Goal: Information Seeking & Learning: Learn about a topic

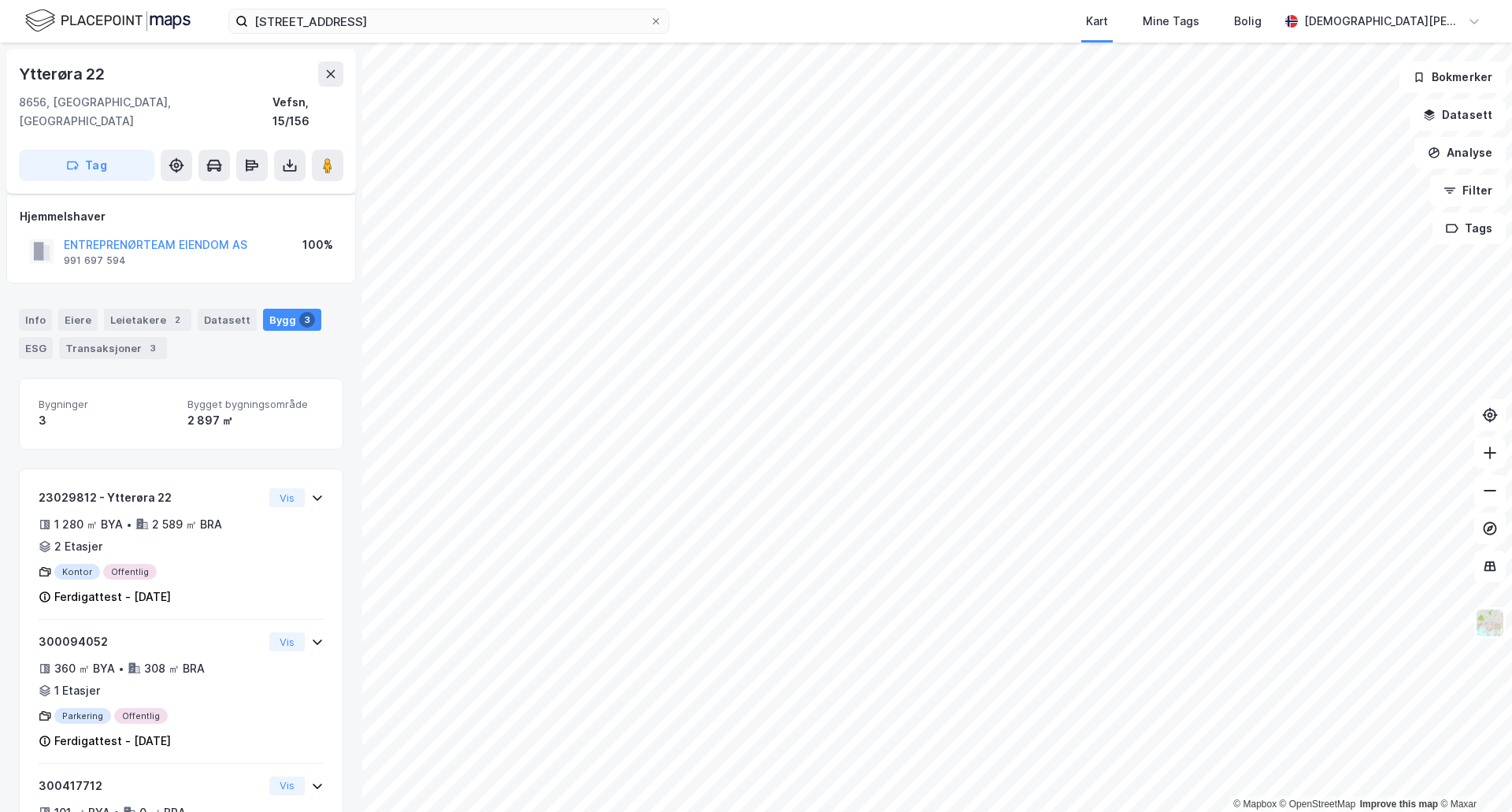
scroll to position [56, 0]
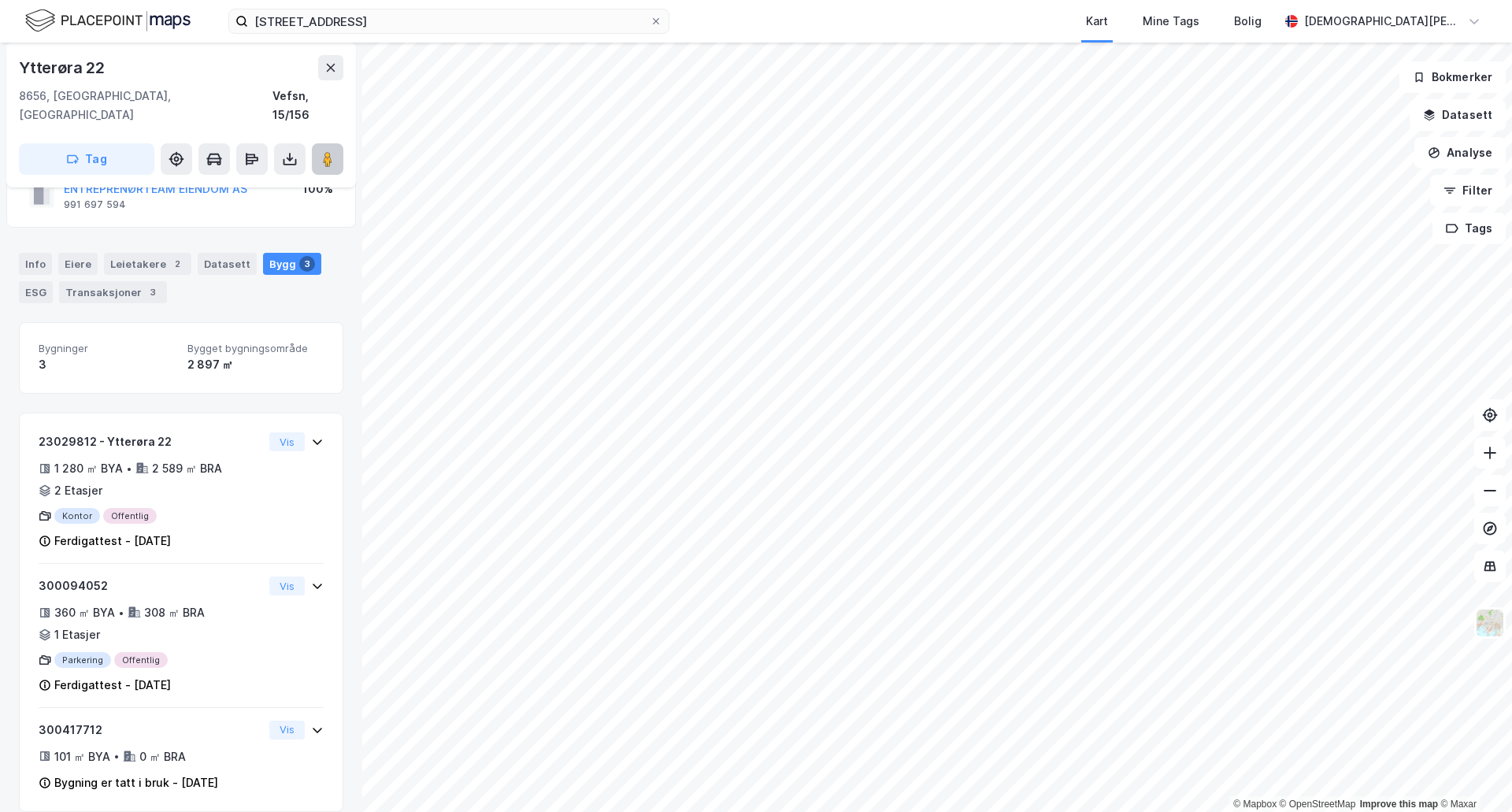
click at [334, 152] on icon at bounding box center [327, 159] width 16 height 16
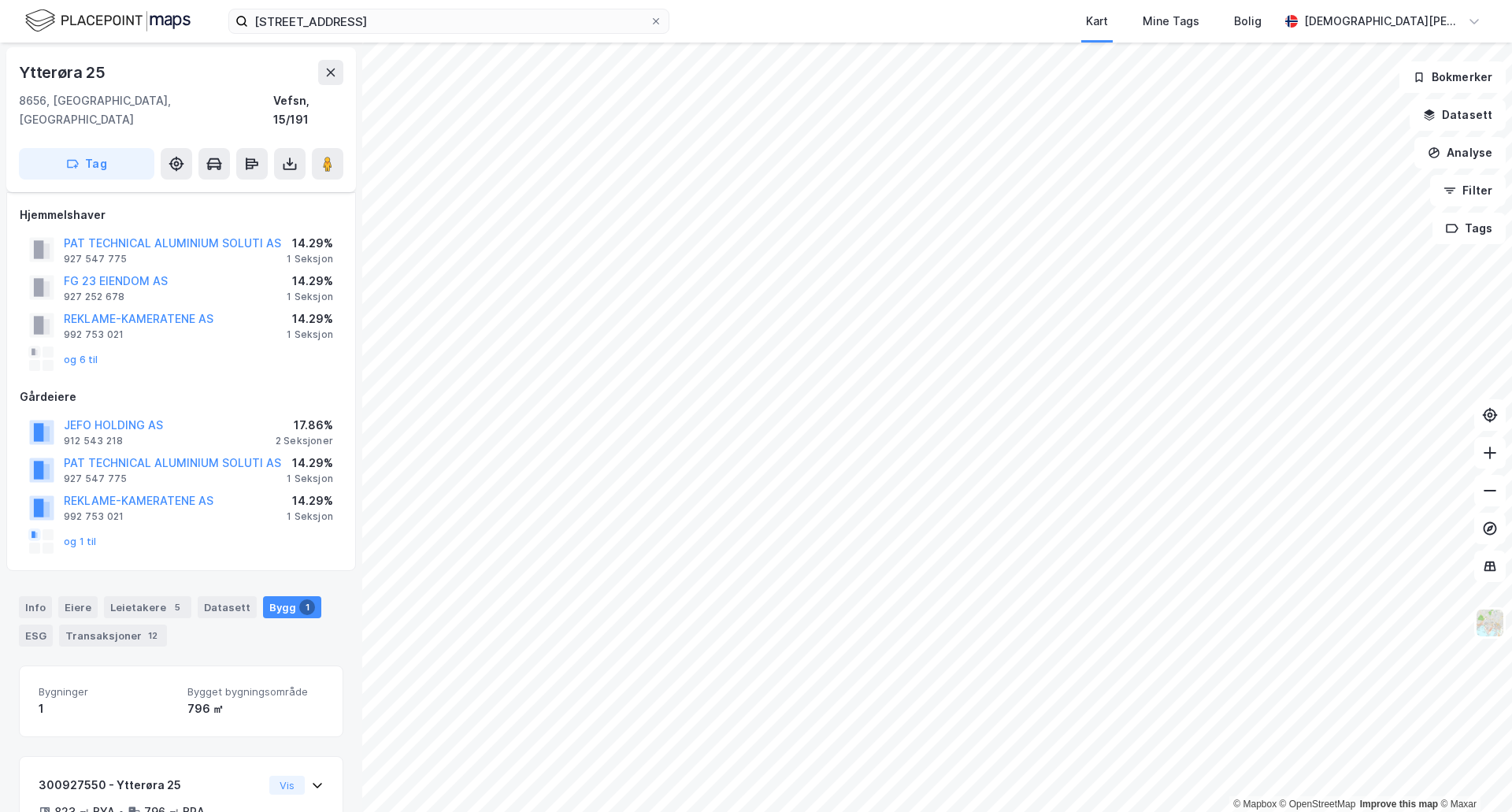
scroll to position [122, 0]
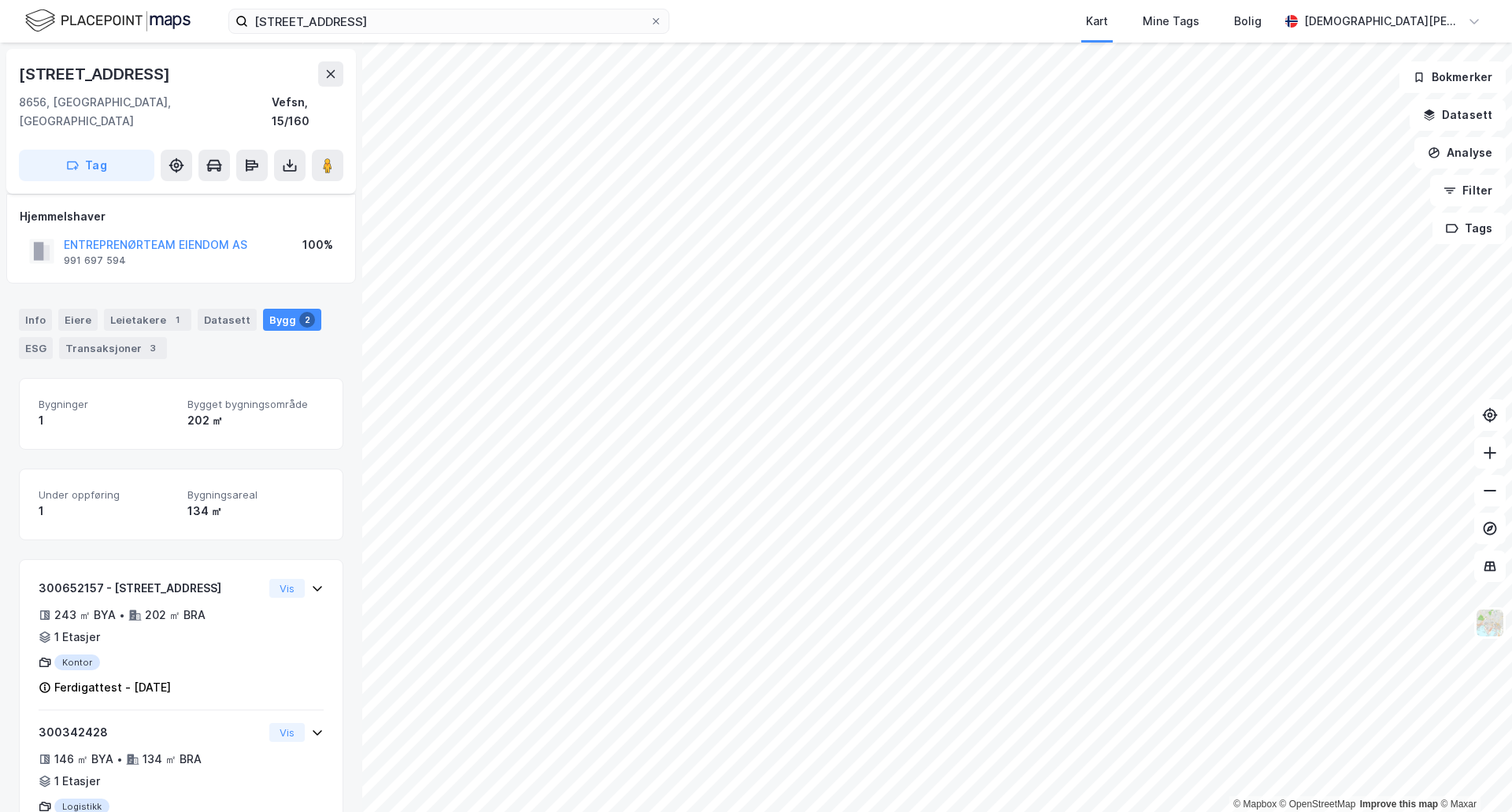
scroll to position [49, 0]
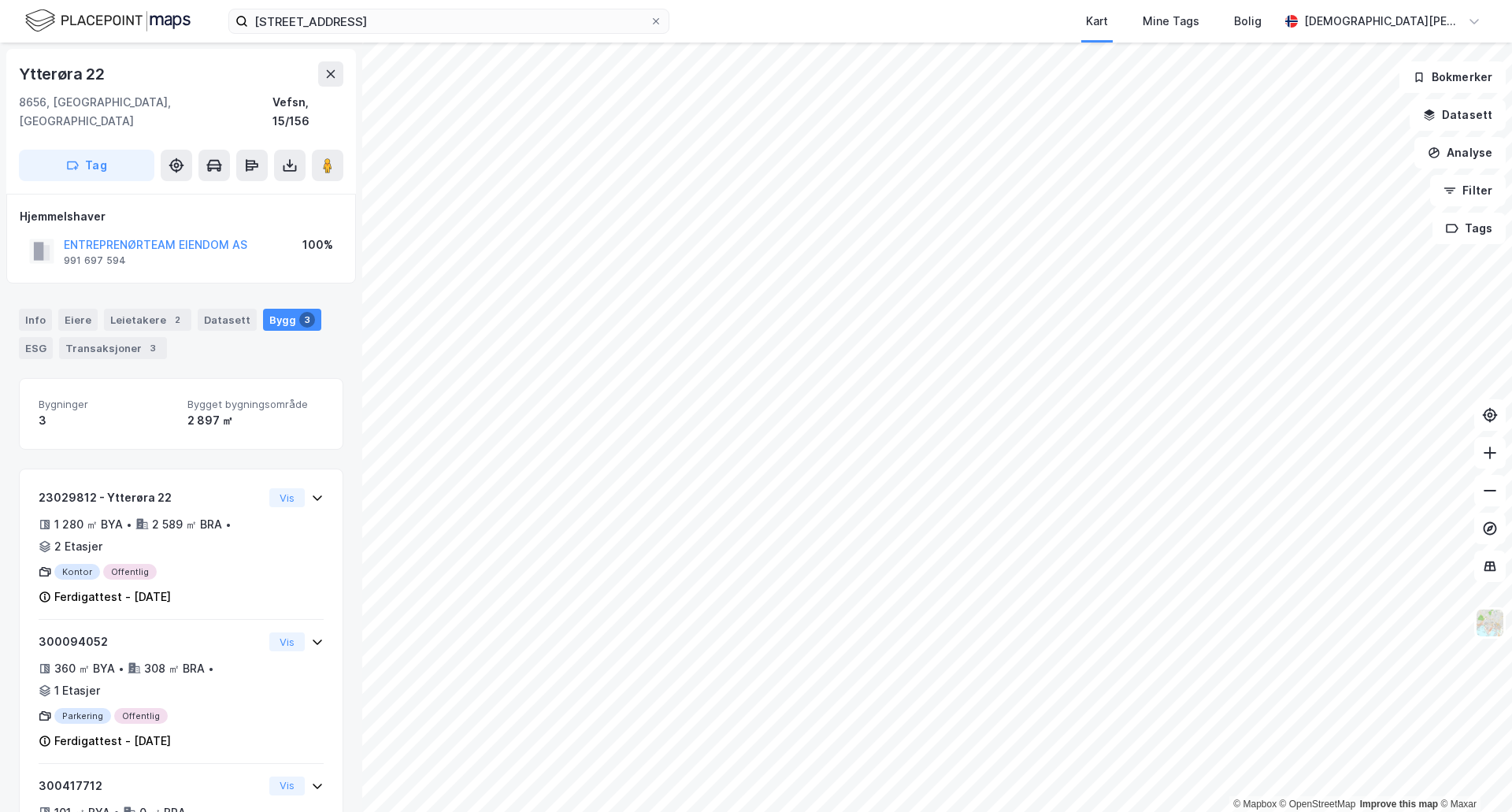
scroll to position [49, 0]
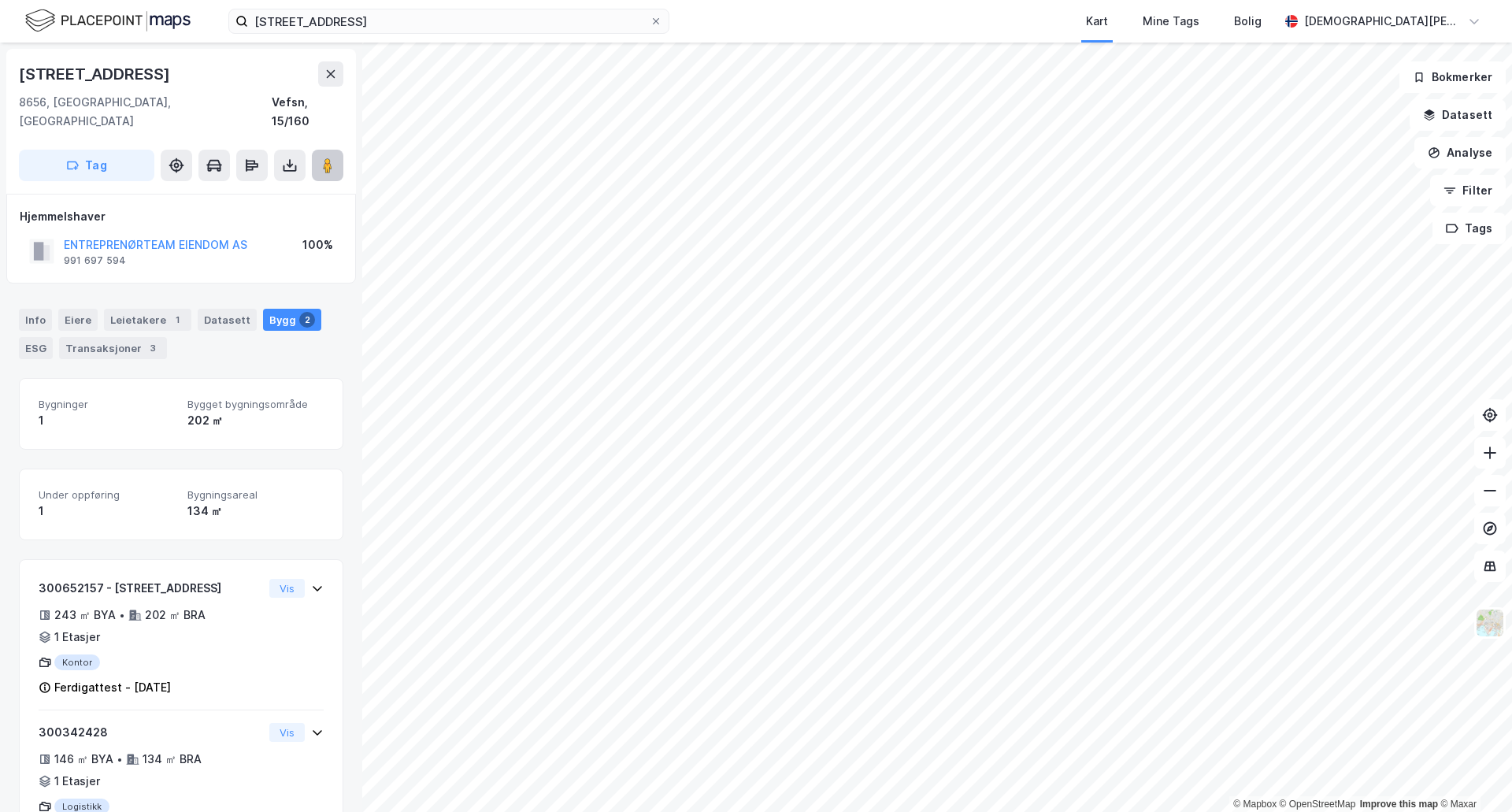
click at [334, 157] on icon at bounding box center [327, 165] width 16 height 16
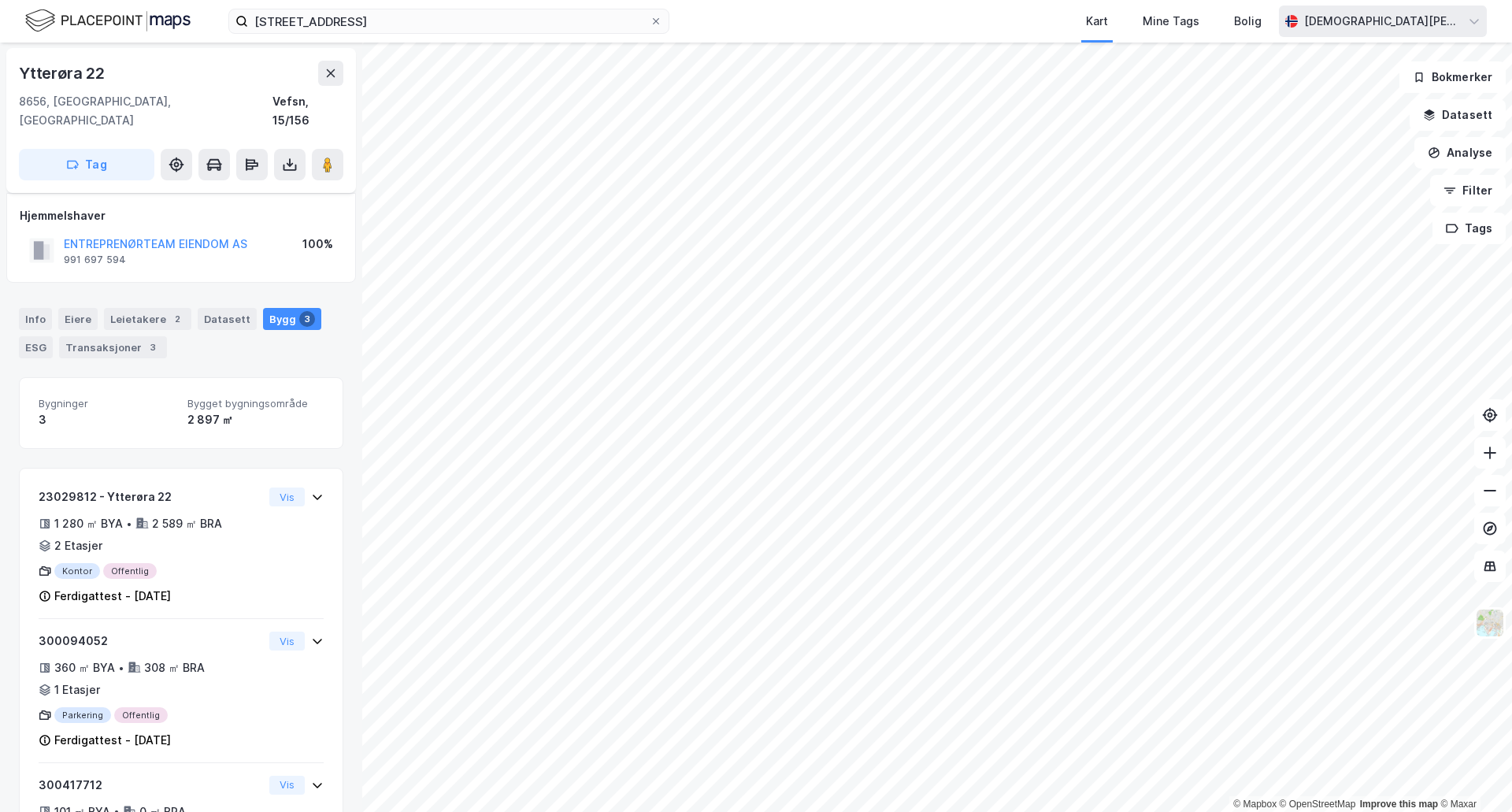
scroll to position [56, 0]
